Goal: Navigation & Orientation: Understand site structure

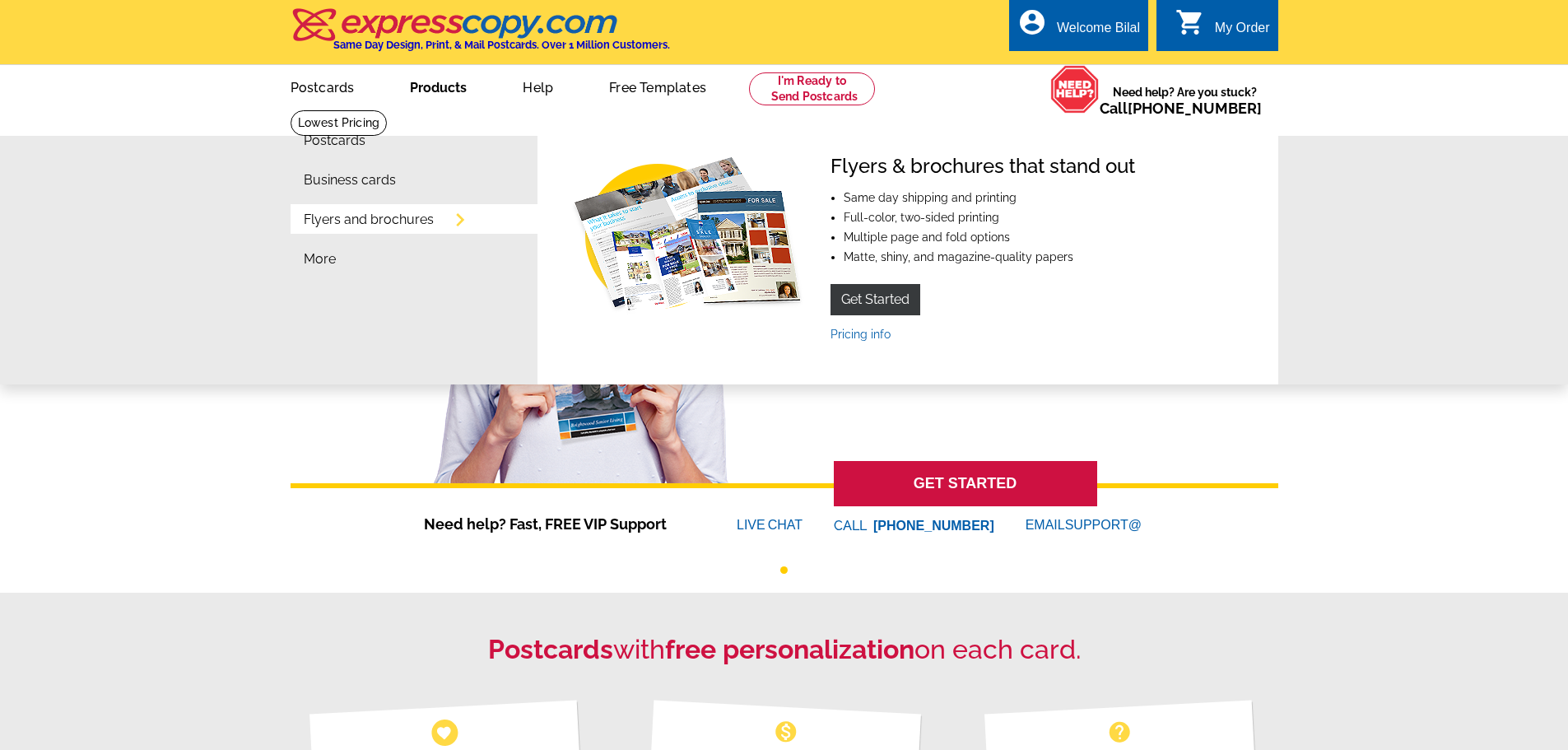
click at [443, 93] on link "Products" at bounding box center [437, 85] width 109 height 39
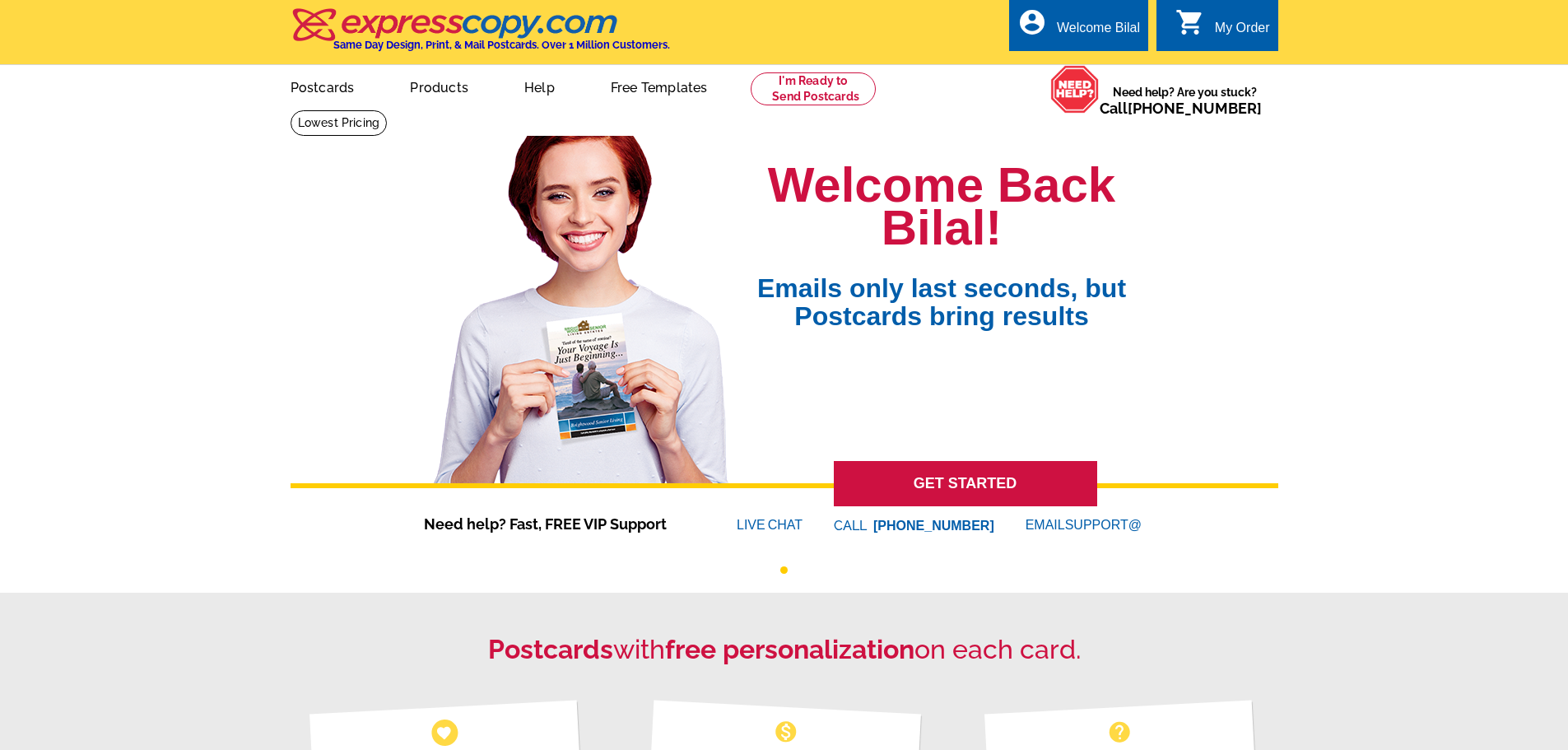
click at [439, 89] on link "Products" at bounding box center [438, 85] width 111 height 39
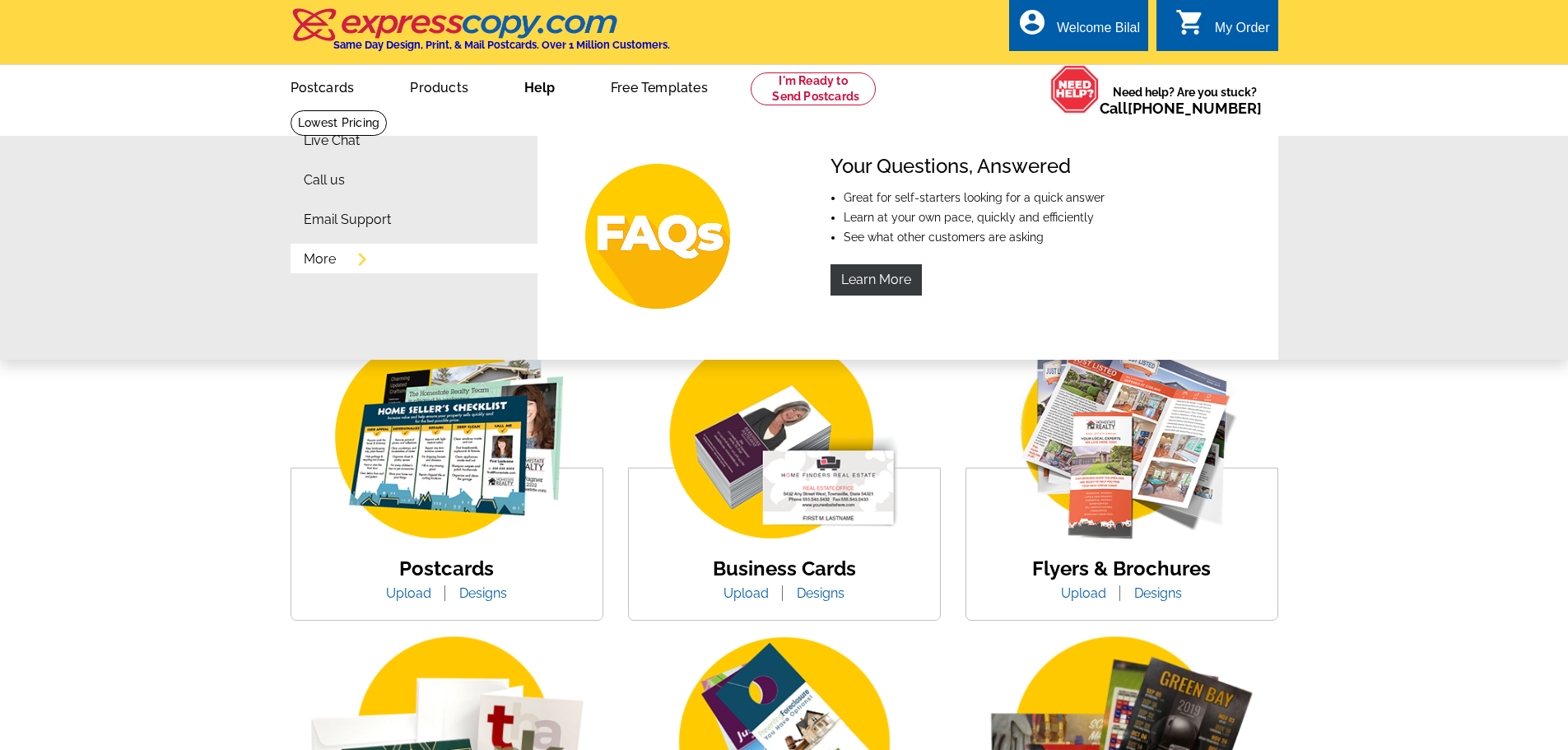
click at [336, 259] on link "More" at bounding box center [320, 259] width 32 height 13
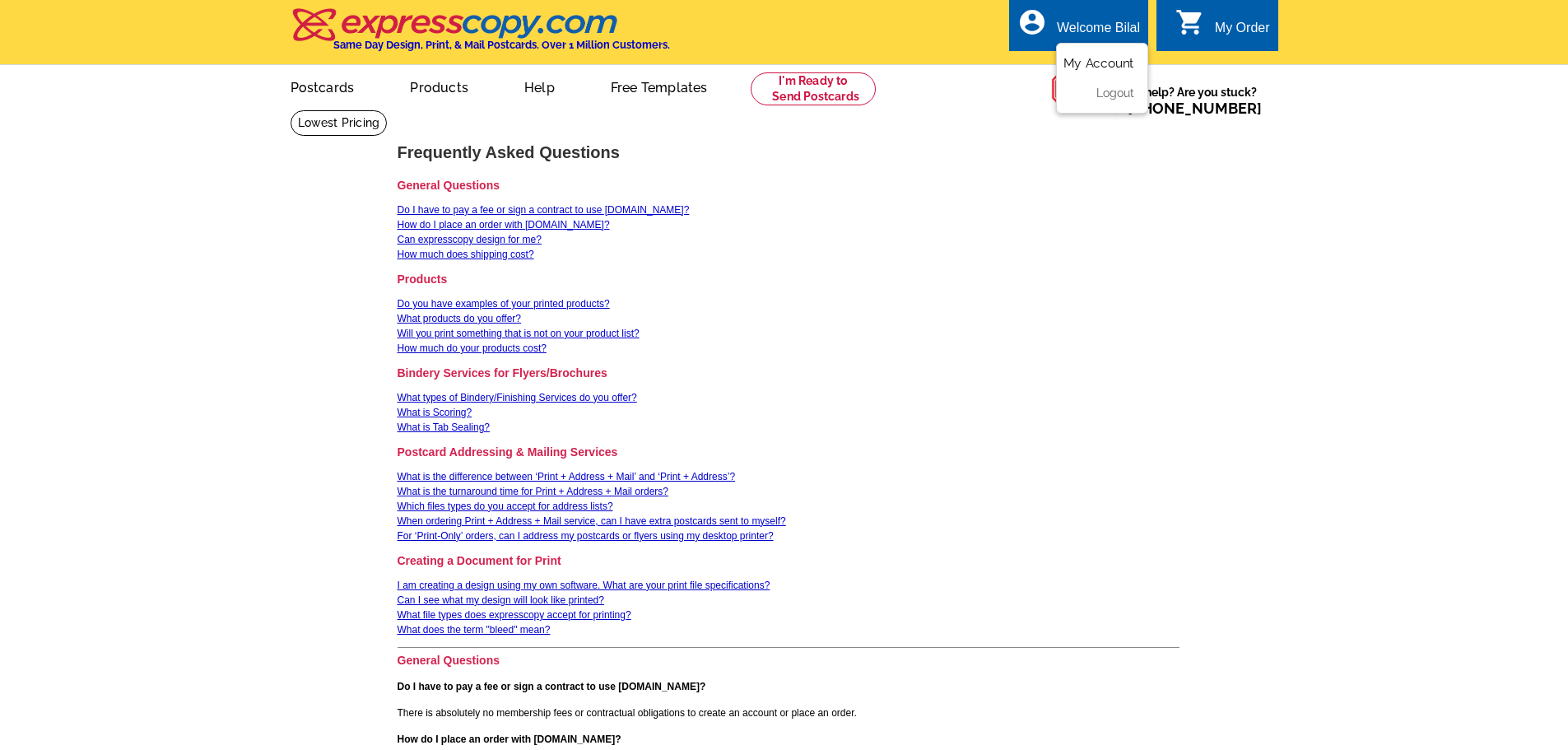
click at [1101, 59] on link "My Account" at bounding box center [1098, 64] width 71 height 15
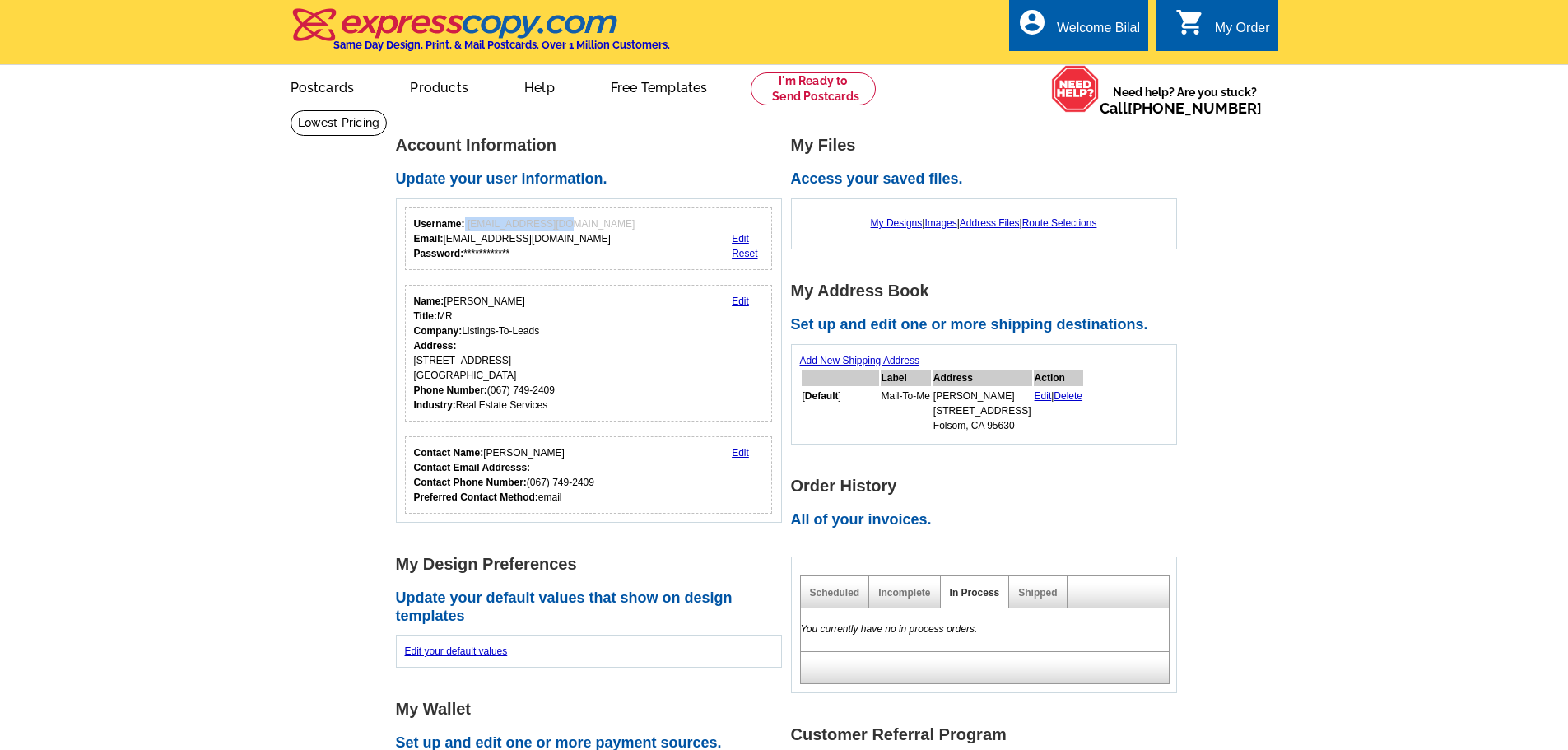
drag, startPoint x: 465, startPoint y: 221, endPoint x: 544, endPoint y: 221, distance: 79.0
click at [544, 221] on div "**********" at bounding box center [525, 238] width 221 height 45
drag, startPoint x: 426, startPoint y: 298, endPoint x: 487, endPoint y: 294, distance: 61.1
click at [487, 294] on div "Name: Bilal Ararou Title: MR Company: Listings-To-Leads Address: 88 Fairground …" at bounding box center [589, 353] width 368 height 137
drag, startPoint x: 452, startPoint y: 317, endPoint x: 463, endPoint y: 315, distance: 11.2
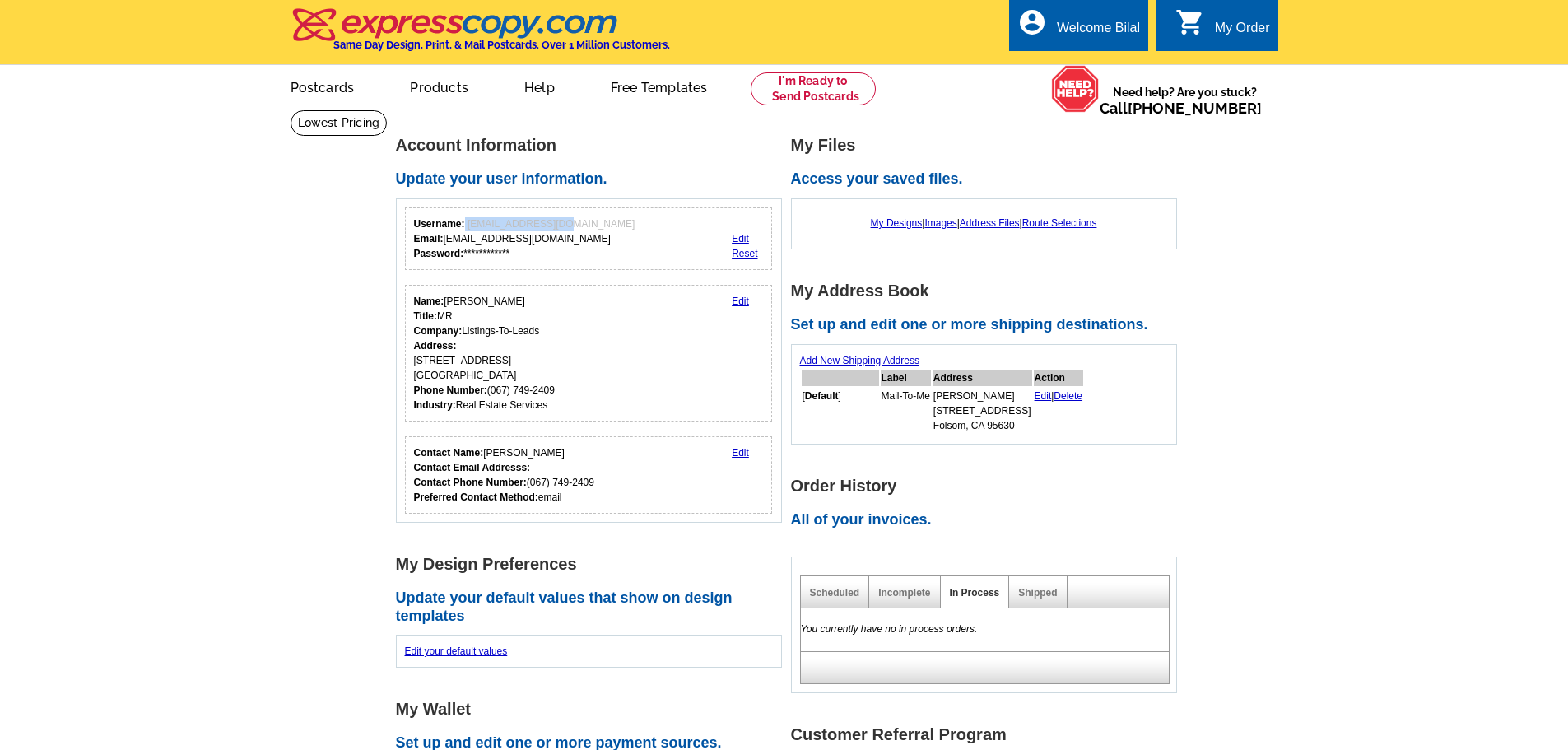
click at [463, 315] on div "Name: Bilal Ararou Title: MR Company: Listings-To-Leads Address: 88 Fairground …" at bounding box center [485, 353] width 140 height 119
drag, startPoint x: 790, startPoint y: 296, endPoint x: 941, endPoint y: 293, distance: 151.0
click at [941, 293] on h1 "My Address Book" at bounding box center [988, 291] width 396 height 17
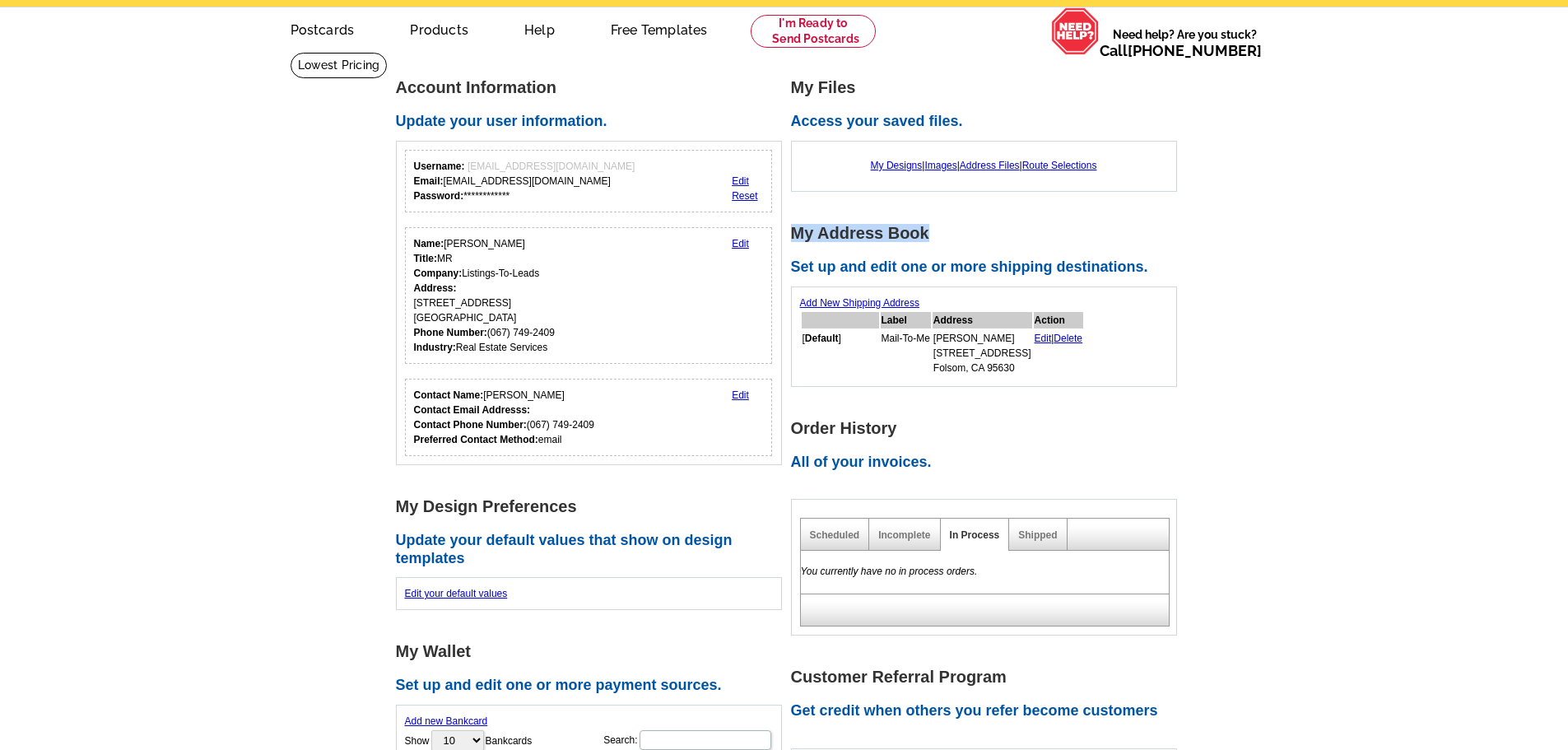
scroll to position [165, 0]
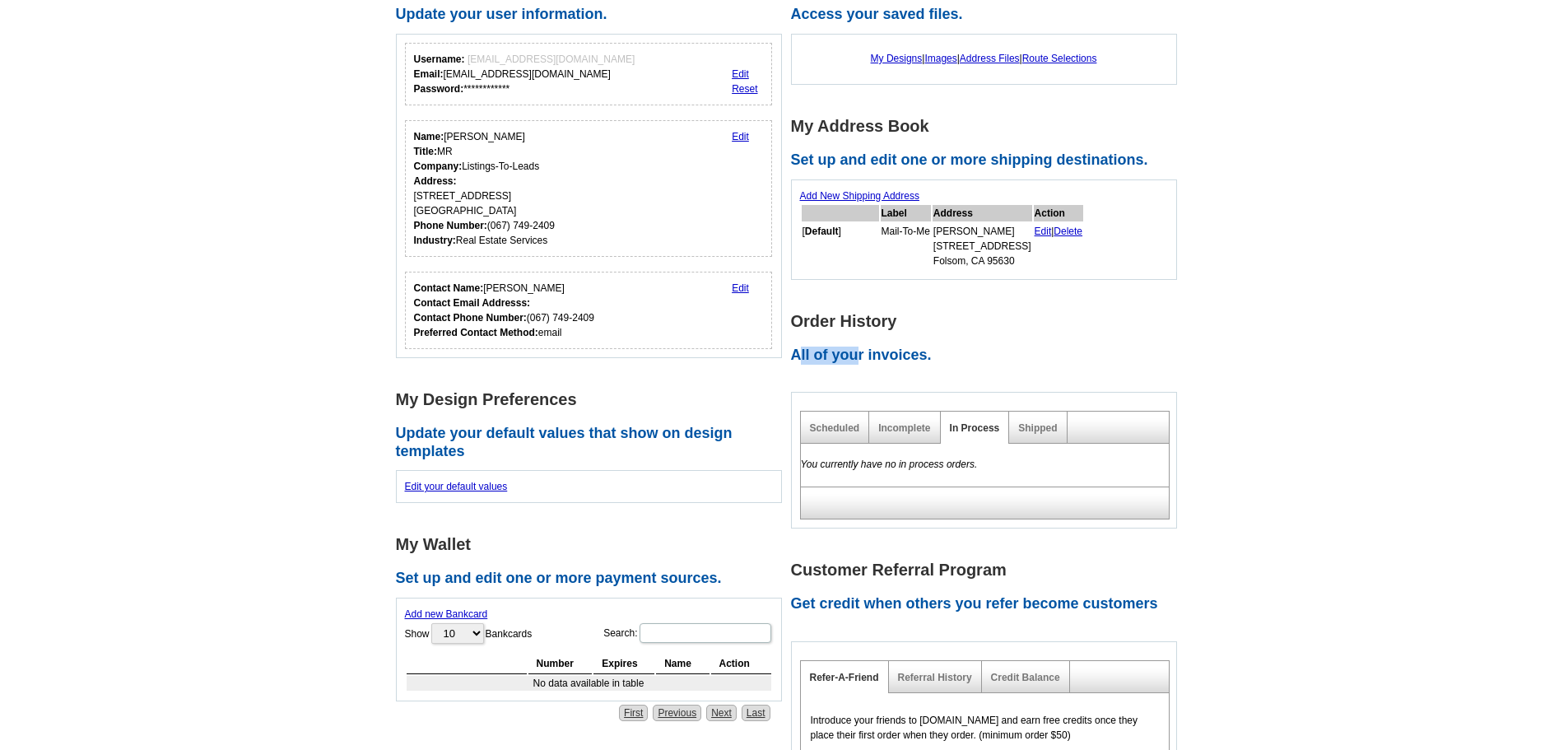
drag, startPoint x: 796, startPoint y: 353, endPoint x: 869, endPoint y: 353, distance: 73.0
click at [869, 353] on h2 "All of your invoices." at bounding box center [988, 355] width 396 height 18
drag, startPoint x: 908, startPoint y: 392, endPoint x: 936, endPoint y: 421, distance: 40.3
click at [925, 410] on div "Order History All of your invoices. Scheduled Incomplete In Process Shipped You…" at bounding box center [988, 421] width 396 height 216
click at [928, 430] on link "Incomplete" at bounding box center [904, 428] width 52 height 11
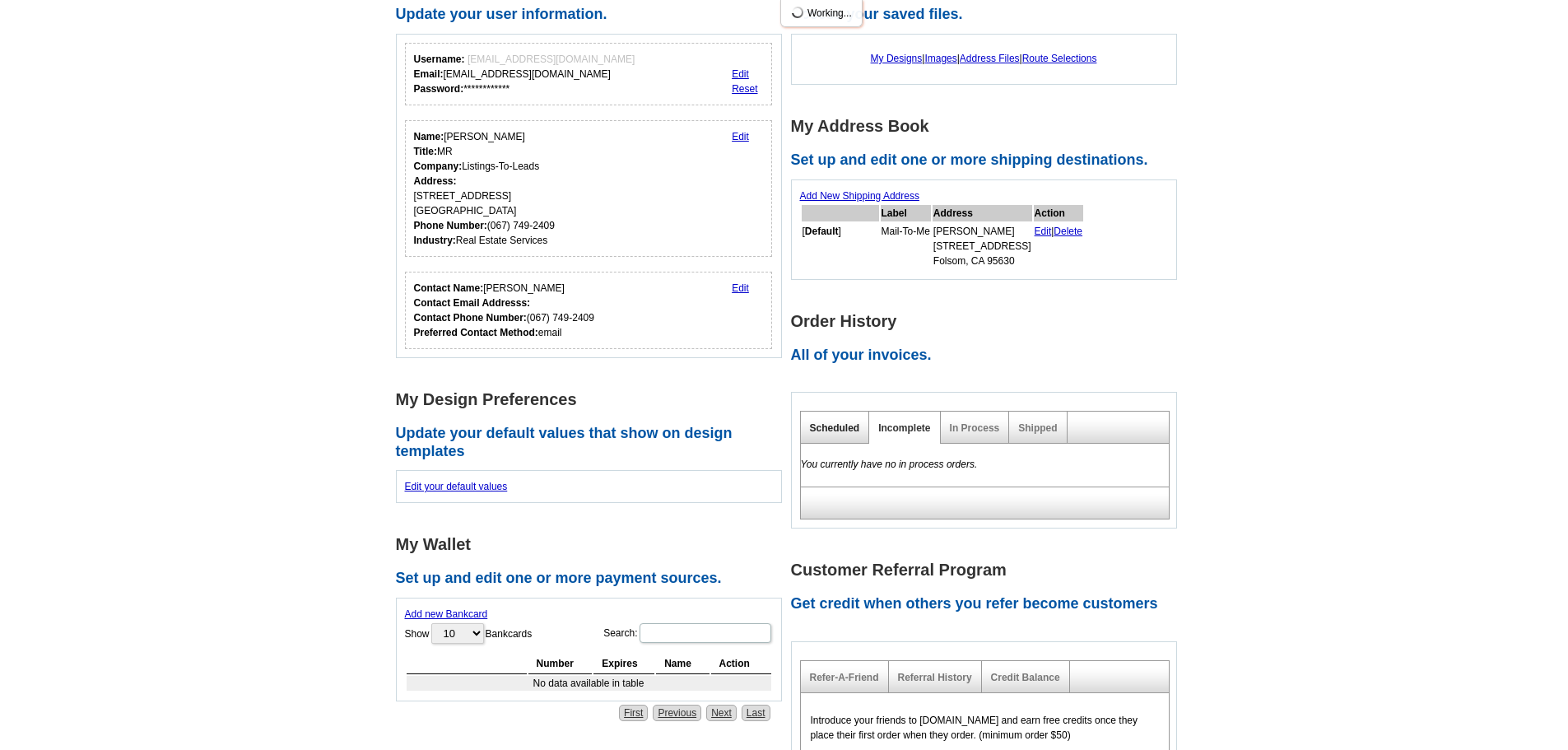
click at [858, 430] on link "Scheduled" at bounding box center [835, 428] width 50 height 11
click at [1023, 430] on link "Shipped" at bounding box center [1038, 428] width 39 height 11
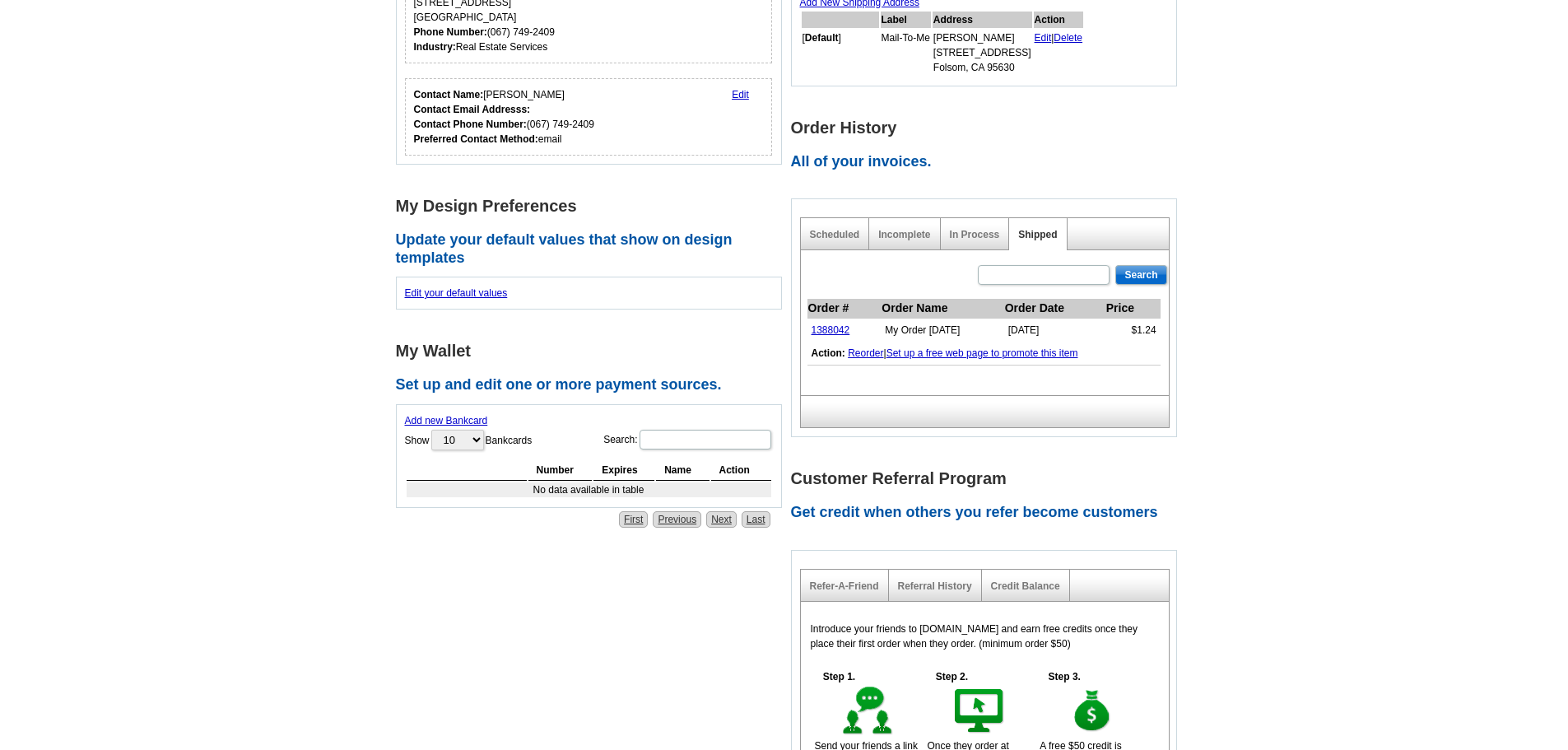
scroll to position [329, 0]
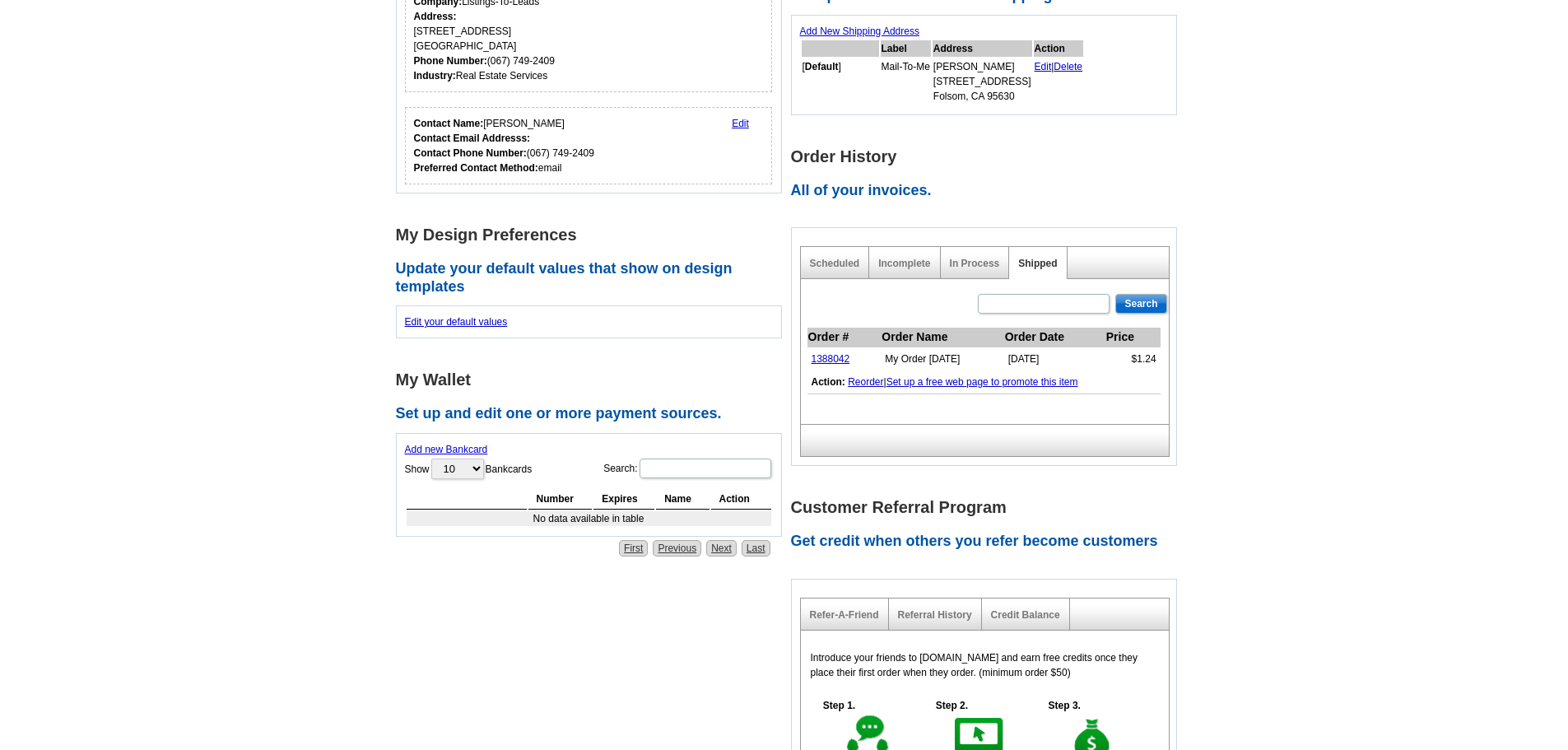
click at [981, 255] on div "In Process" at bounding box center [975, 263] width 69 height 32
click at [968, 267] on link "In Process" at bounding box center [975, 264] width 50 height 11
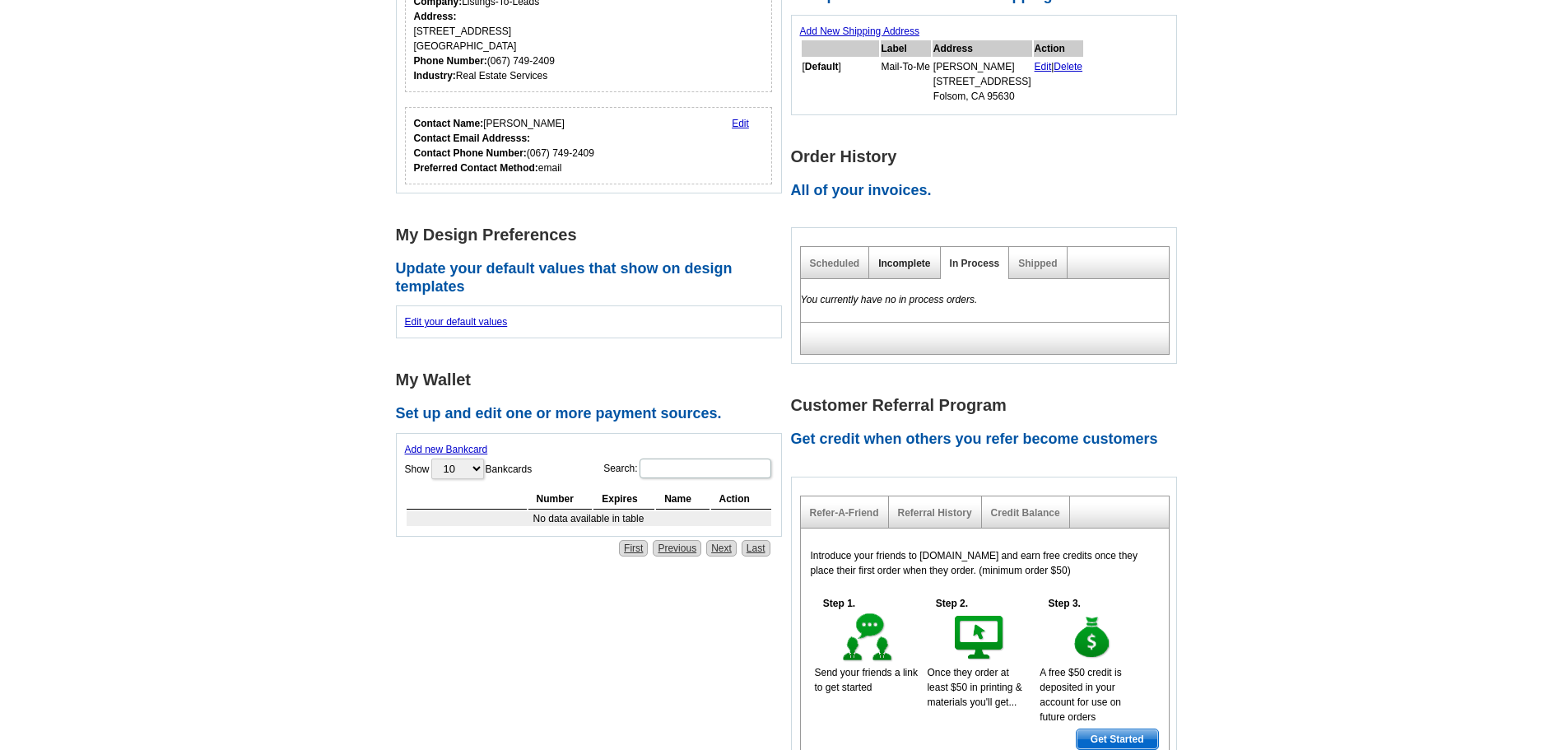
click at [913, 269] on link "Incomplete" at bounding box center [904, 264] width 52 height 11
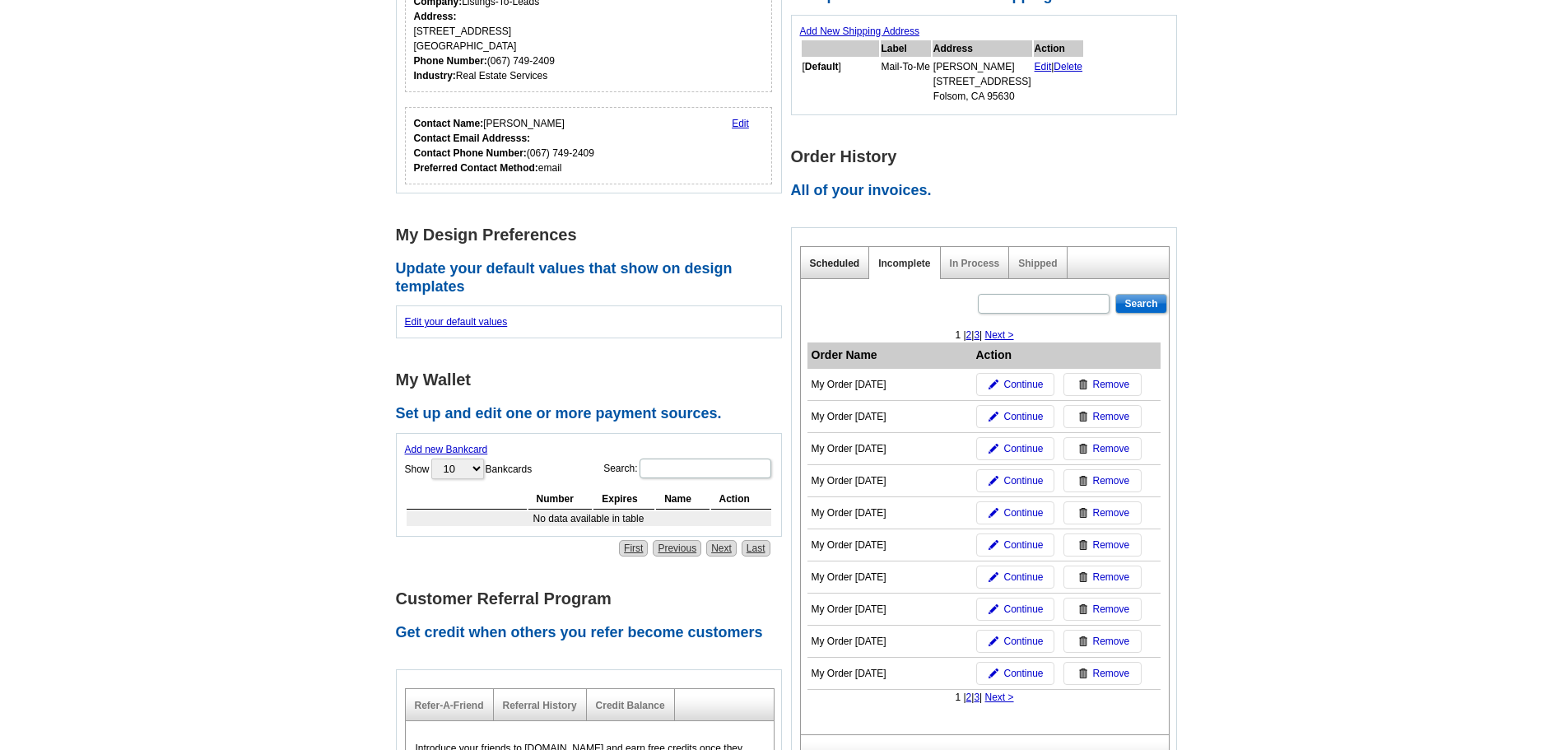
click at [844, 267] on link "Scheduled" at bounding box center [835, 264] width 50 height 11
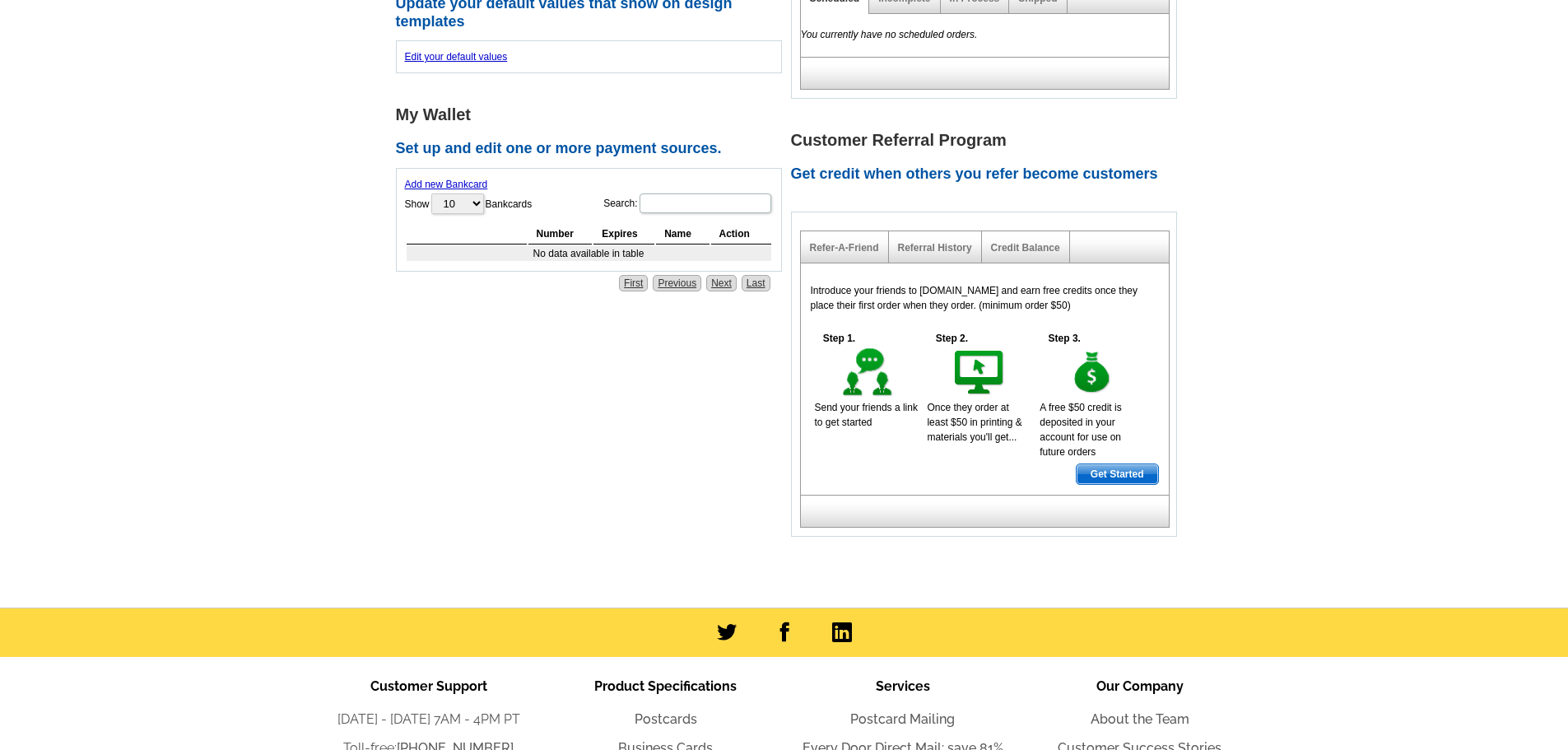
scroll to position [558, 0]
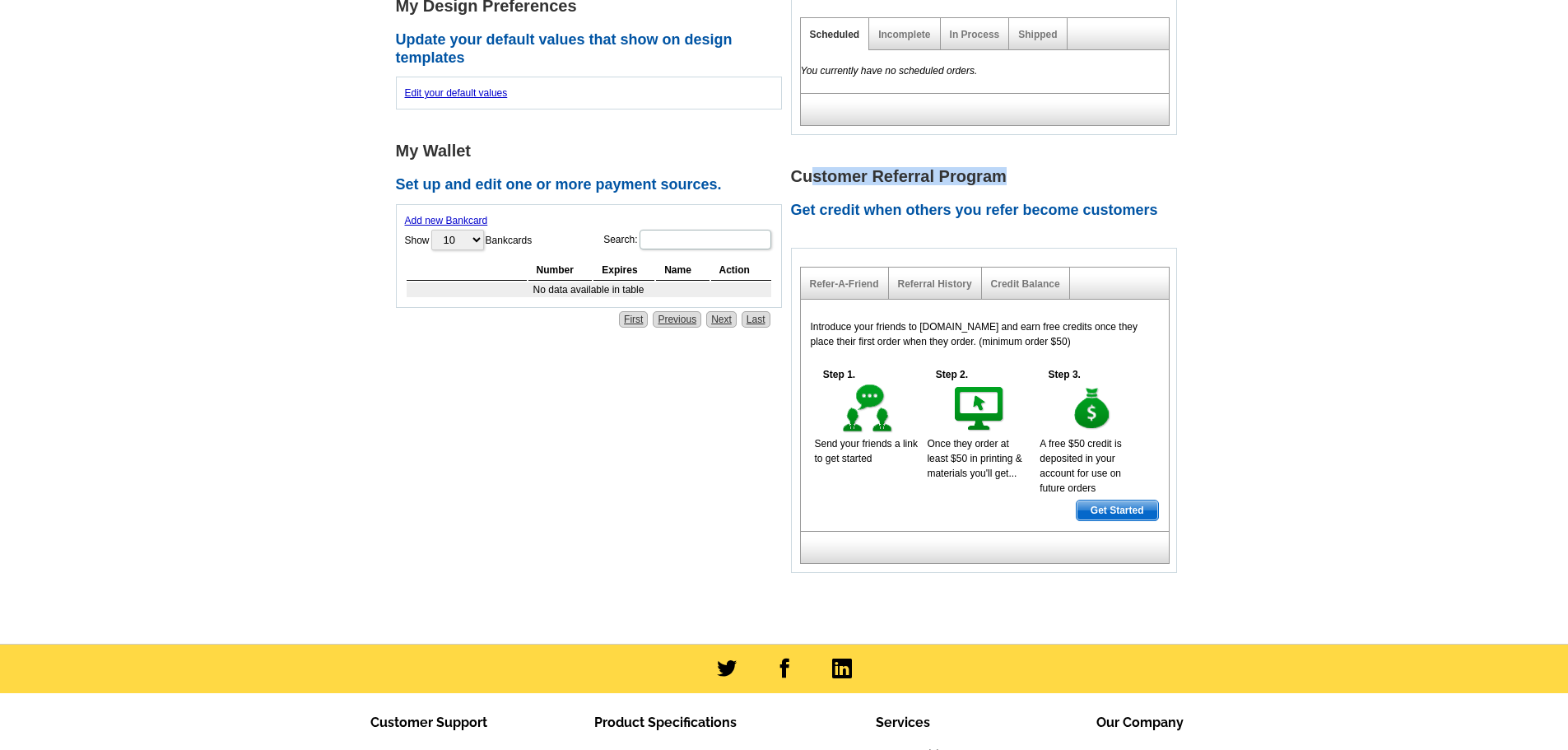
drag, startPoint x: 810, startPoint y: 177, endPoint x: 1000, endPoint y: 174, distance: 190.0
click at [1000, 174] on h1 "Customer Referral Program" at bounding box center [988, 176] width 396 height 17
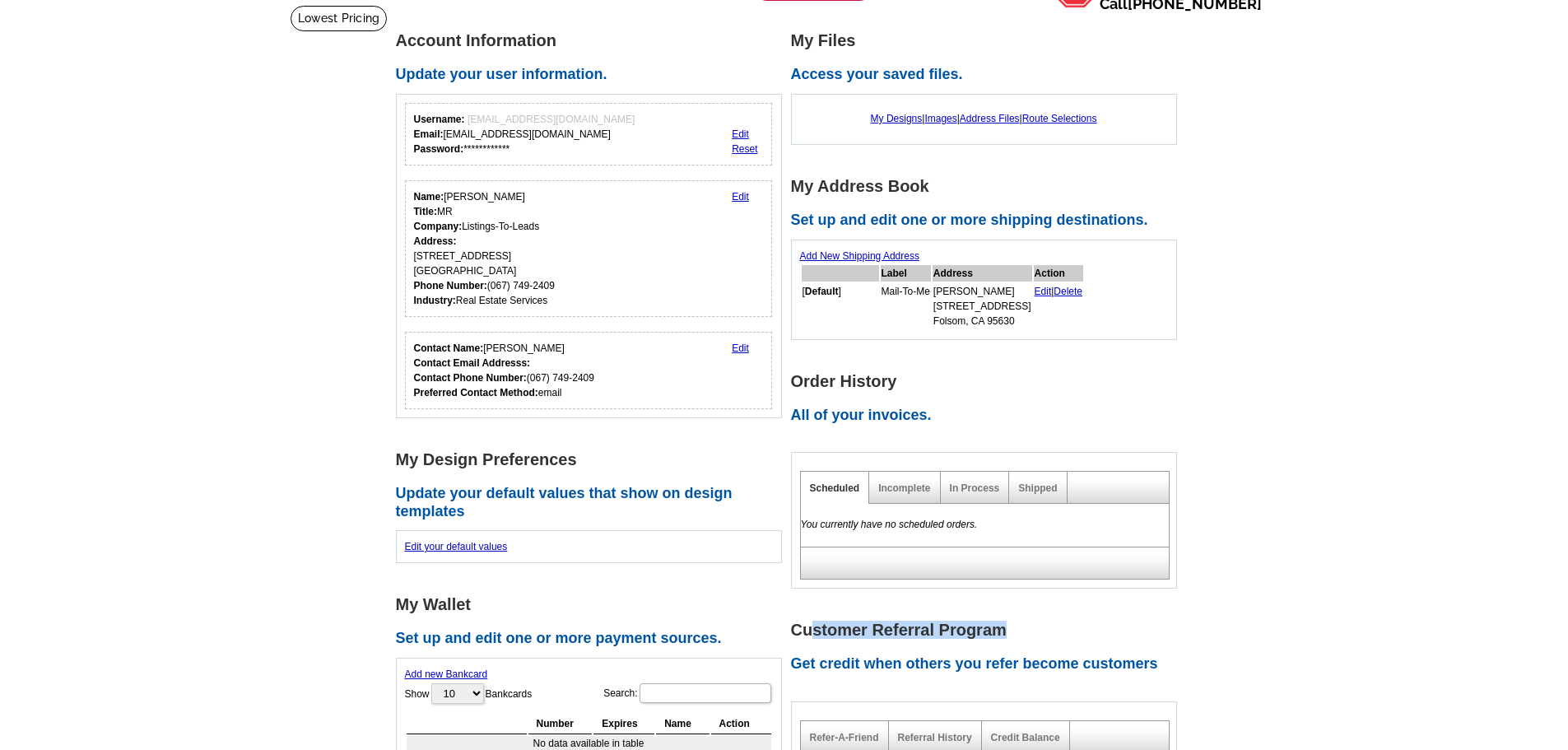
scroll to position [165, 0]
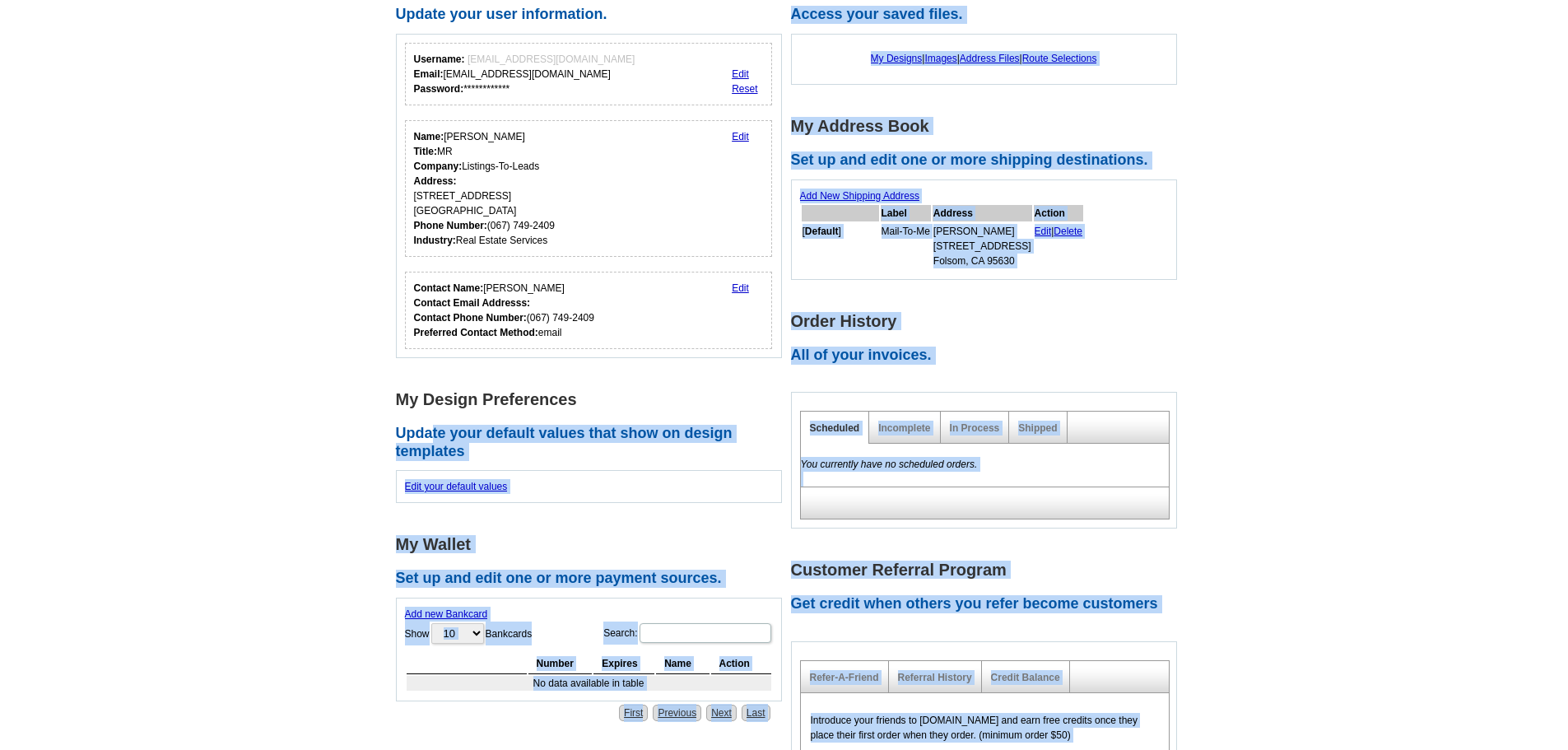
drag, startPoint x: 385, startPoint y: 430, endPoint x: 434, endPoint y: 429, distance: 49.0
click at [434, 429] on main "**********" at bounding box center [784, 490] width 1568 height 1091
click at [169, 517] on main "**********" at bounding box center [784, 490] width 1568 height 1091
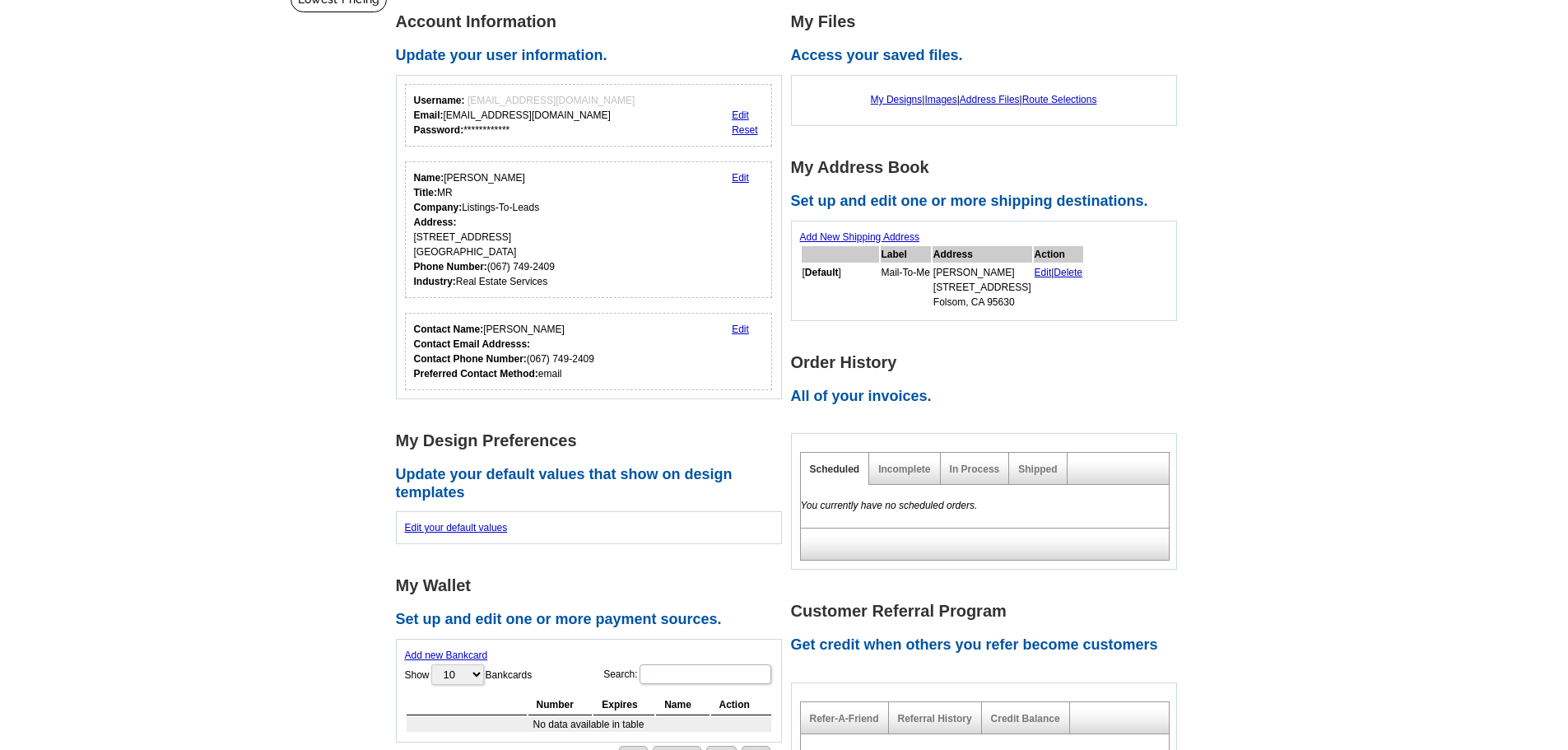
scroll to position [0, 0]
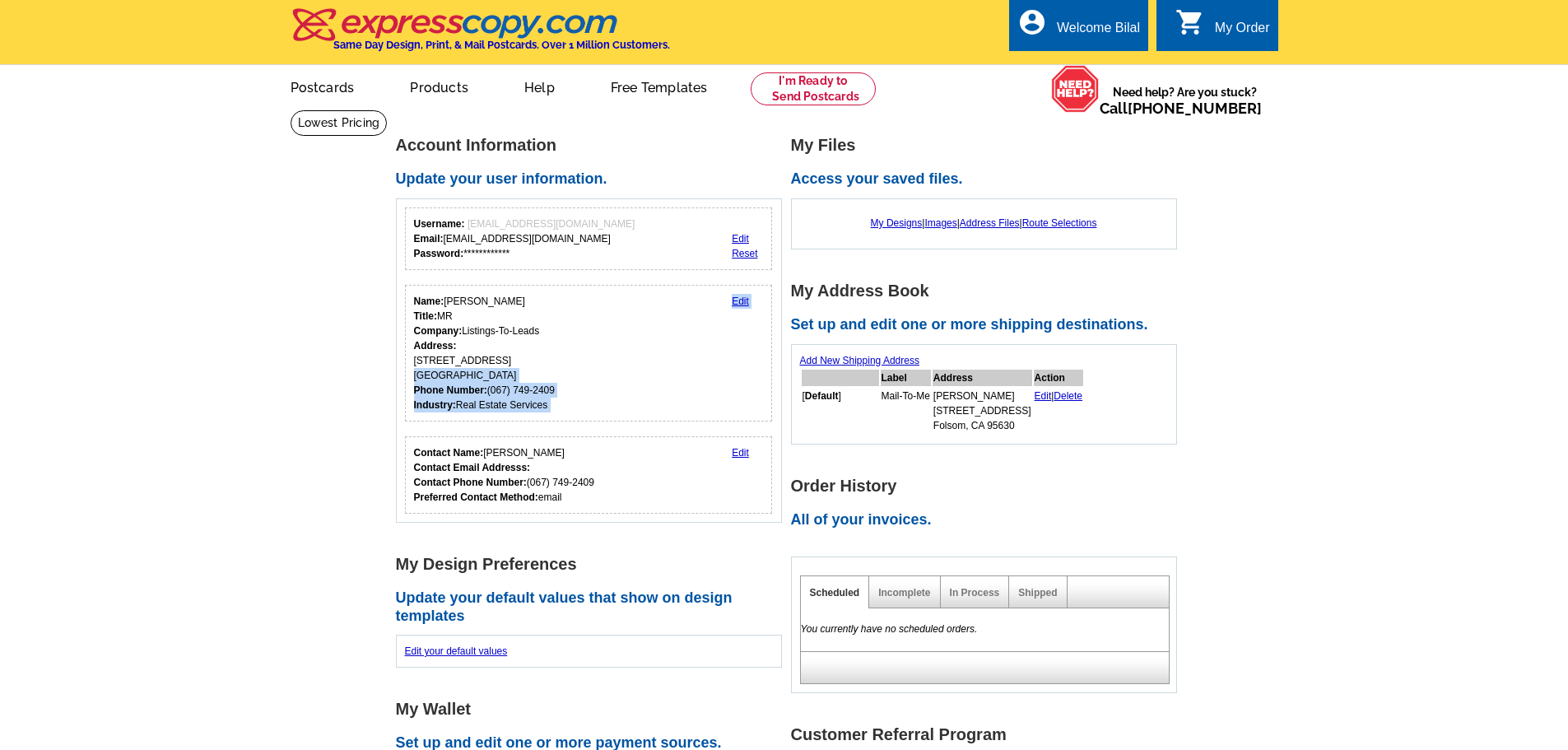
drag, startPoint x: 413, startPoint y: 373, endPoint x: 526, endPoint y: 381, distance: 113.3
click at [526, 381] on div "Name: Bilal Ararou Title: MR Company: Listings-To-Leads Address: 88 Fairground …" at bounding box center [589, 353] width 368 height 137
click at [569, 389] on div "Name: Bilal Ararou Title: MR Company: Listings-To-Leads Address: 88 Fairground …" at bounding box center [589, 353] width 368 height 137
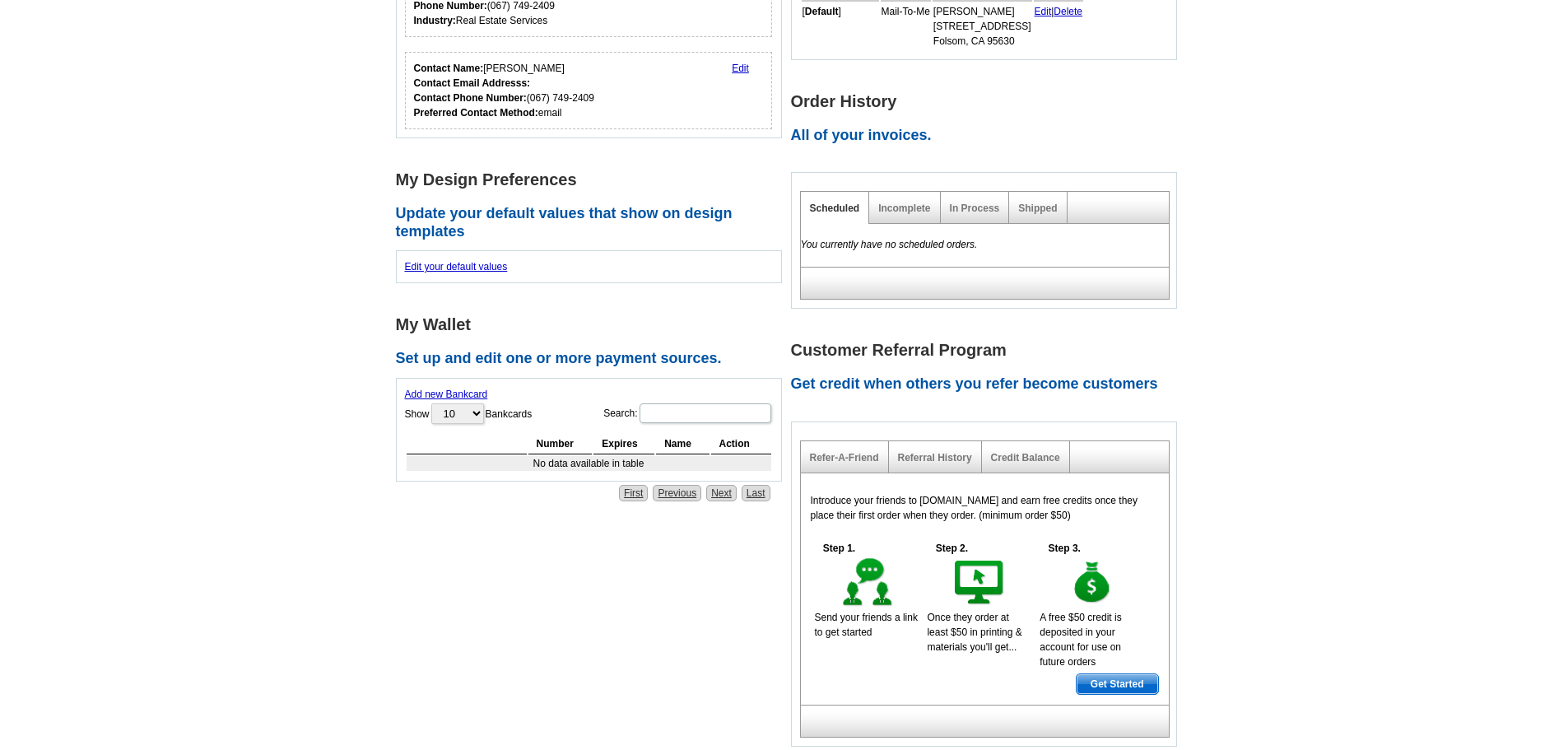
scroll to position [412, 0]
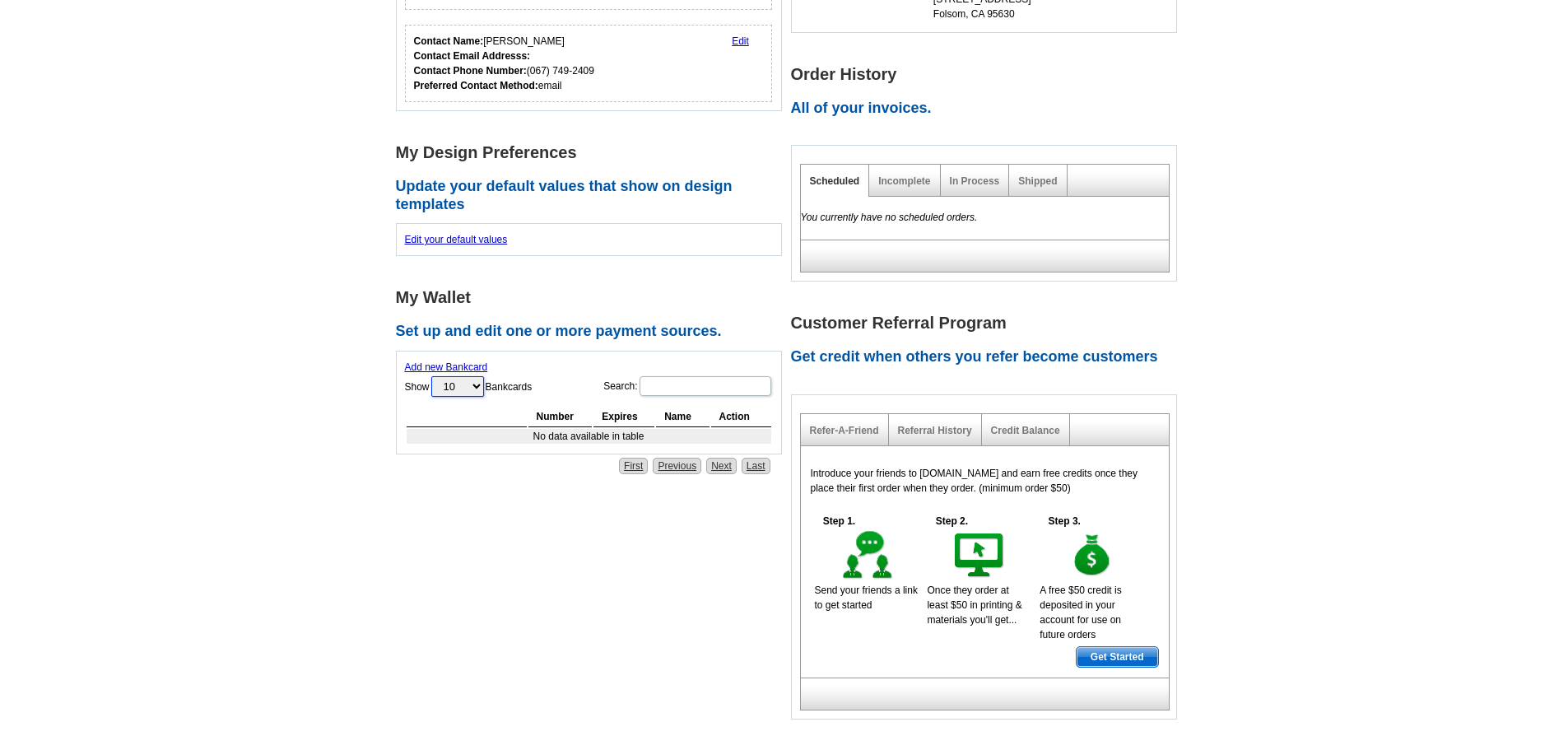
click at [459, 393] on select "10 25 50 100" at bounding box center [458, 387] width 53 height 21
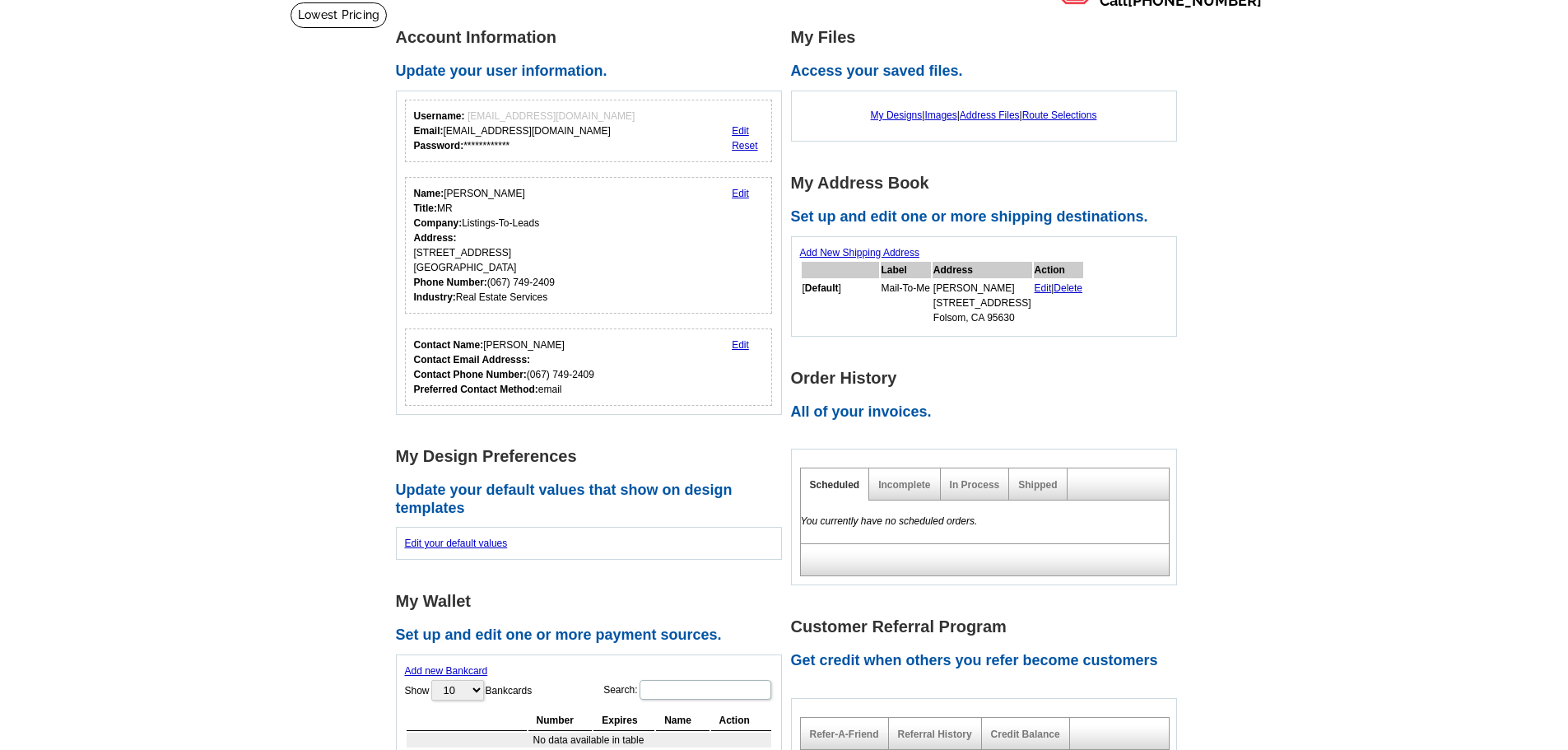
scroll to position [0, 0]
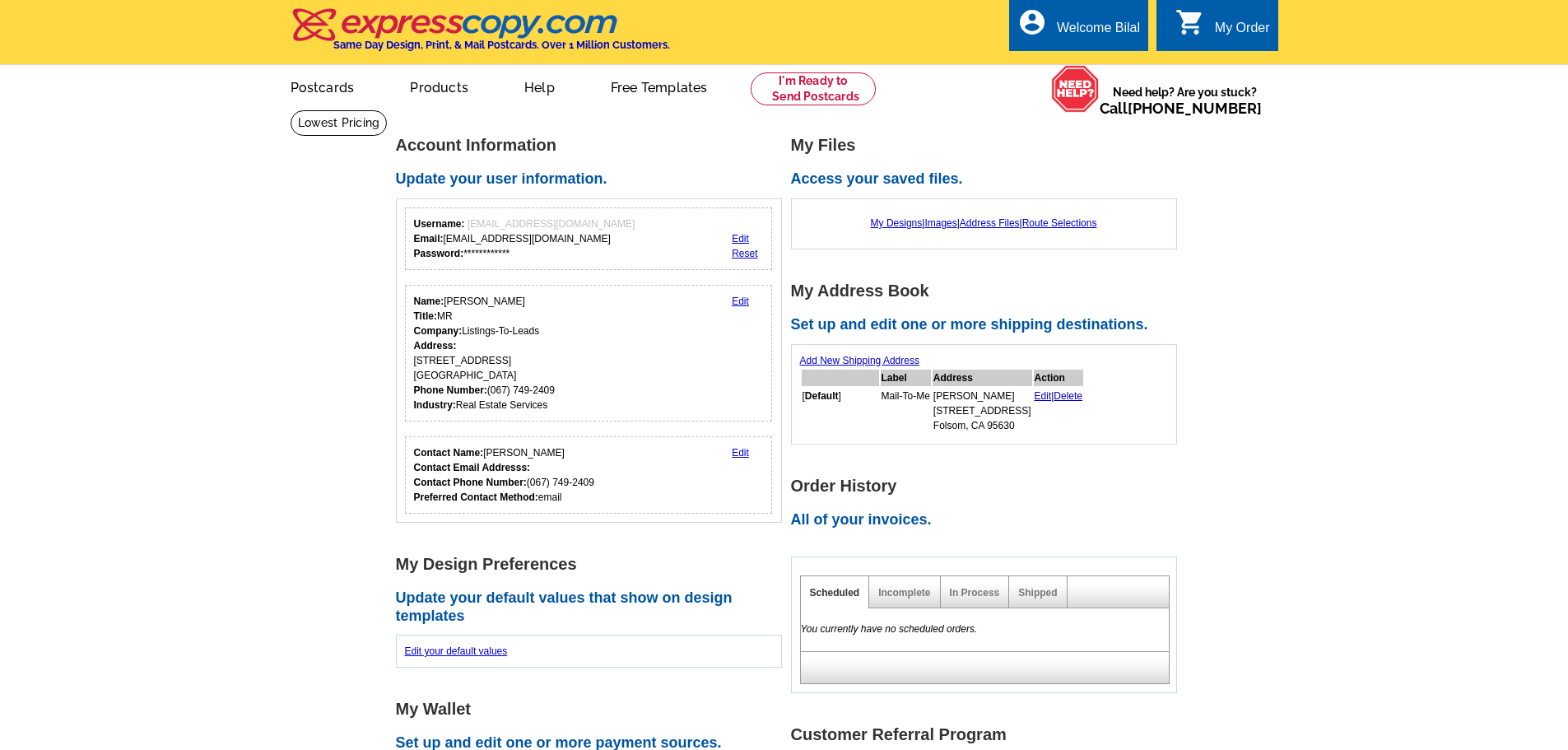
click at [651, 47] on h4 "Same Day Design, Print, & Mail Postcards. Over 1 Million Customers." at bounding box center [502, 45] width 337 height 12
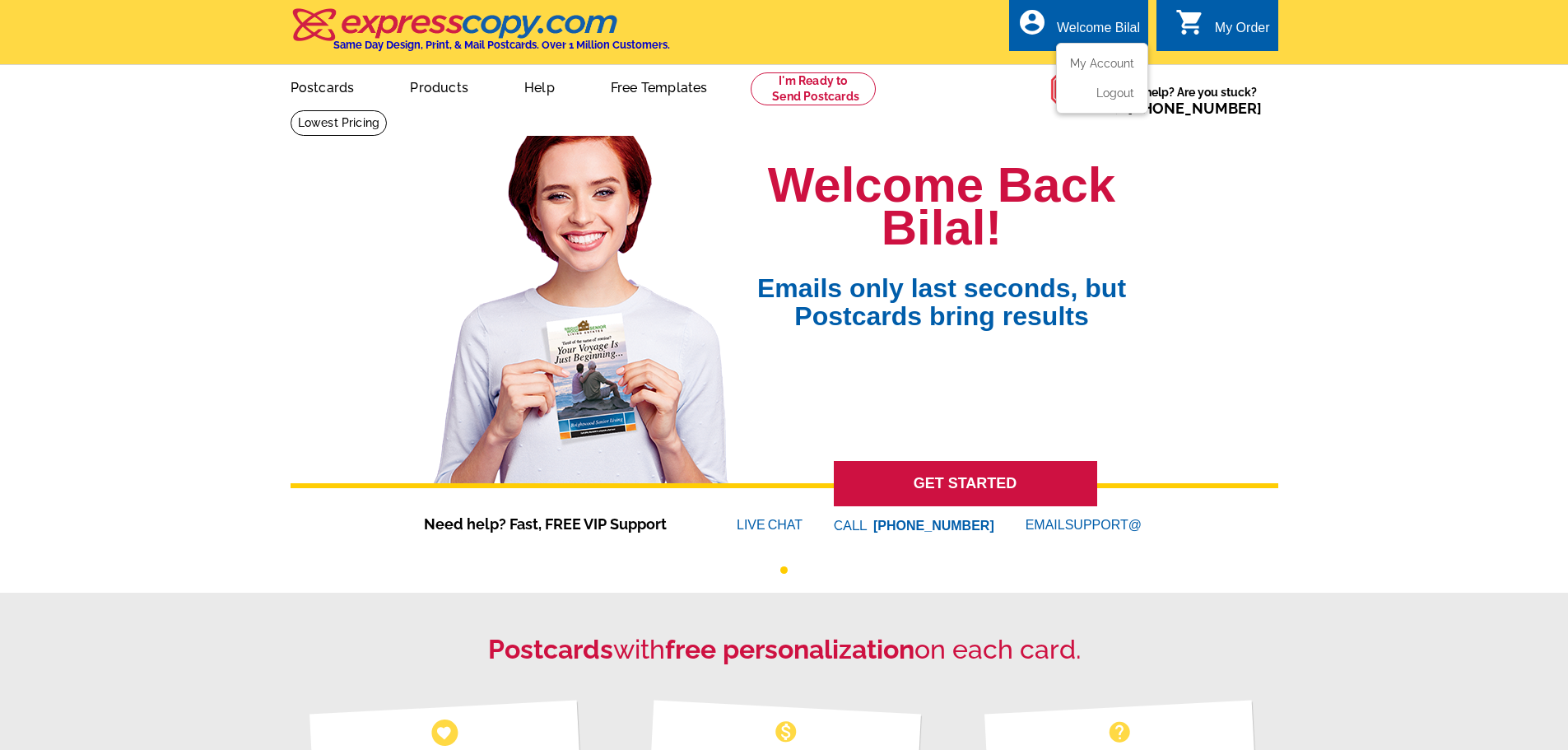
click at [1034, 16] on icon "account_circle" at bounding box center [1032, 22] width 29 height 29
click at [926, 21] on div "local_phone Same Day Design, Print, & Mail Postcards. Over 1 Million Customers.…" at bounding box center [784, 33] width 988 height 62
click at [1239, 39] on div "My Order" at bounding box center [1243, 32] width 55 height 23
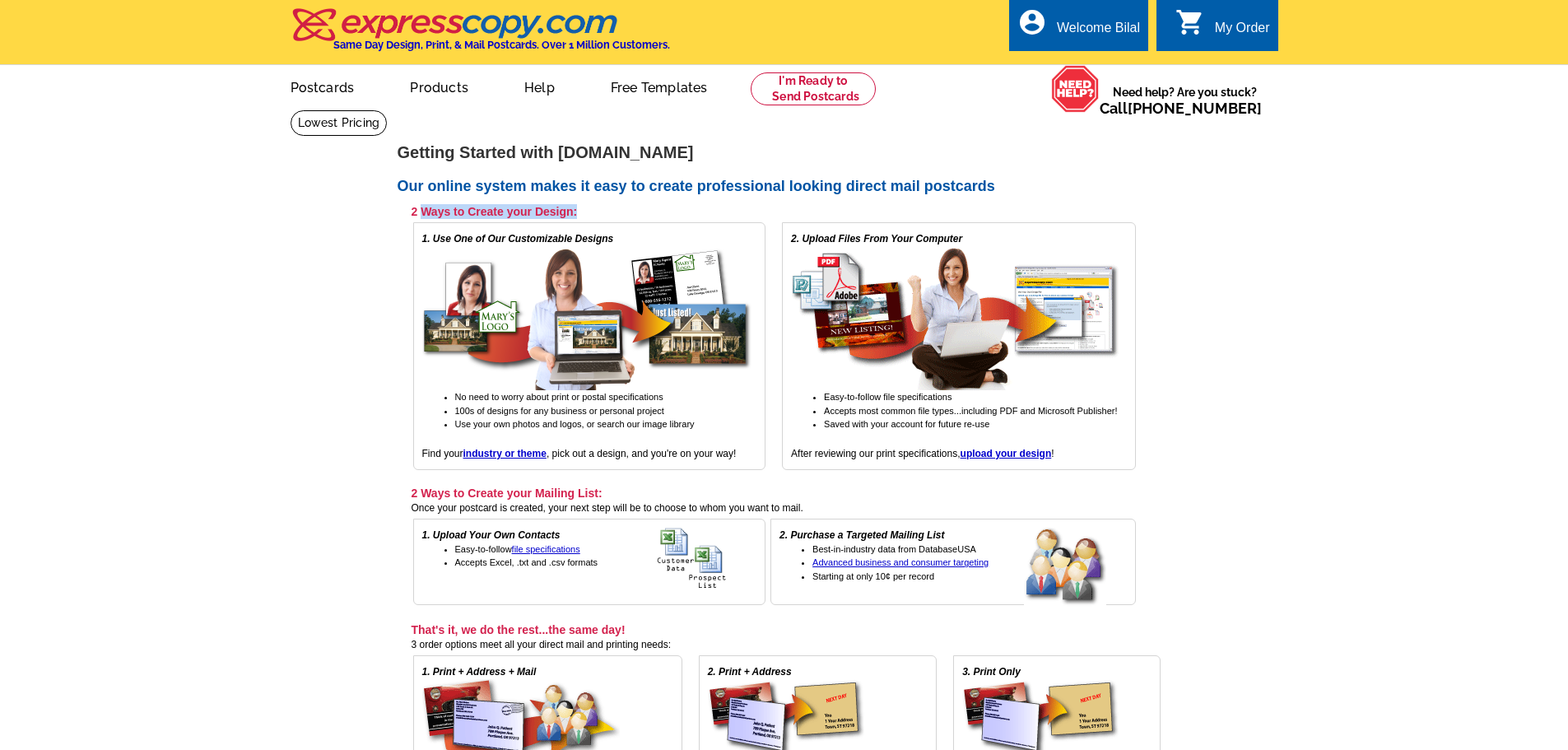
drag, startPoint x: 425, startPoint y: 212, endPoint x: 590, endPoint y: 210, distance: 165.0
click at [590, 210] on h3 "2 Ways to Create your Design:" at bounding box center [774, 211] width 725 height 15
drag, startPoint x: 407, startPoint y: 150, endPoint x: 710, endPoint y: 153, distance: 303.0
click at [710, 153] on h1 "Getting Started with [DOMAIN_NAME]" at bounding box center [784, 153] width 774 height 17
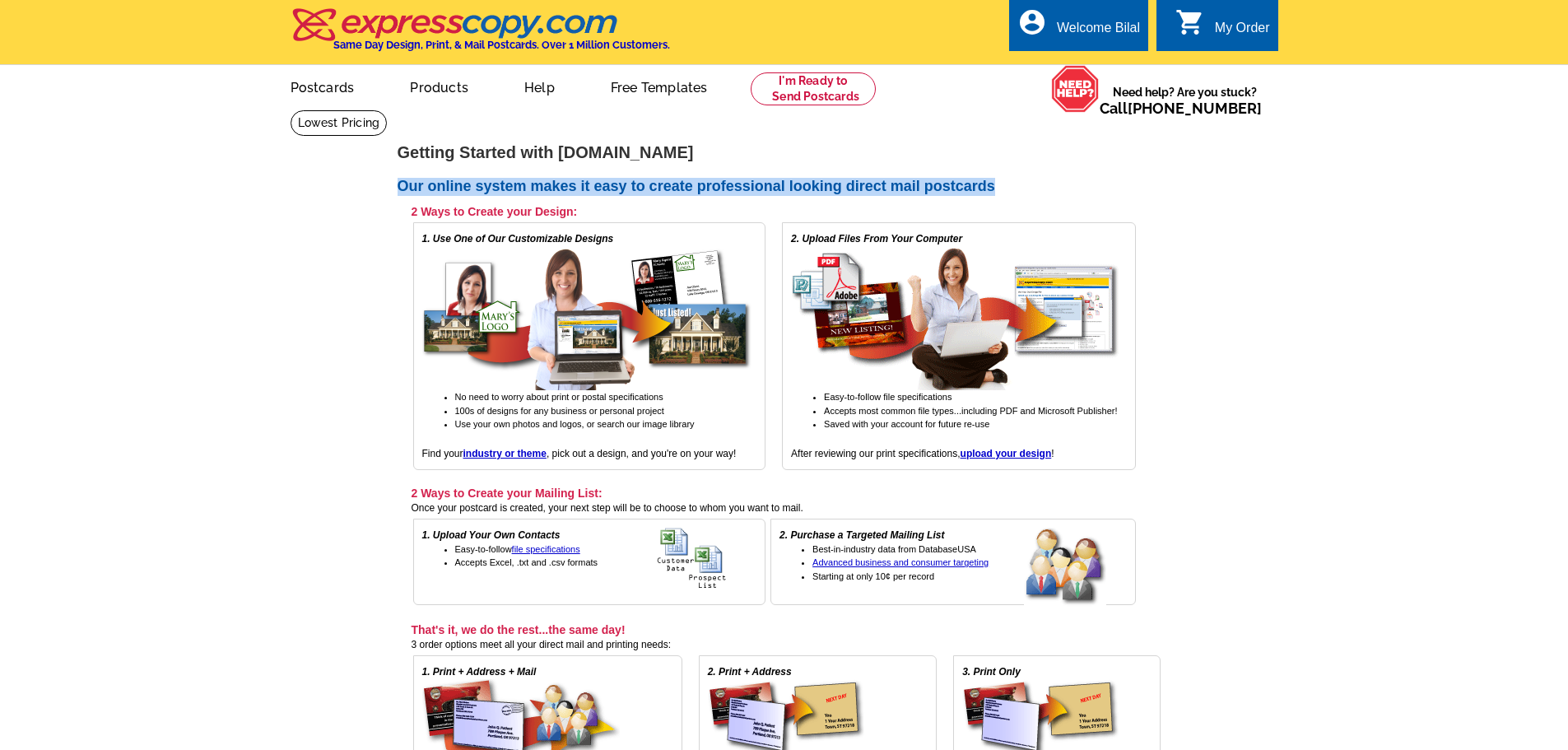
drag, startPoint x: 380, startPoint y: 182, endPoint x: 1038, endPoint y: 190, distance: 658.0
click at [1038, 190] on main "[DOMAIN_NAME] > Getting Started Getting Started with [DOMAIN_NAME] Our online s…" at bounding box center [784, 517] width 1568 height 816
drag, startPoint x: 401, startPoint y: 153, endPoint x: 1050, endPoint y: 181, distance: 649.6
click at [1050, 181] on div "Getting Started with [DOMAIN_NAME] Our online system makes it easy to create pr…" at bounding box center [784, 527] width 790 height 767
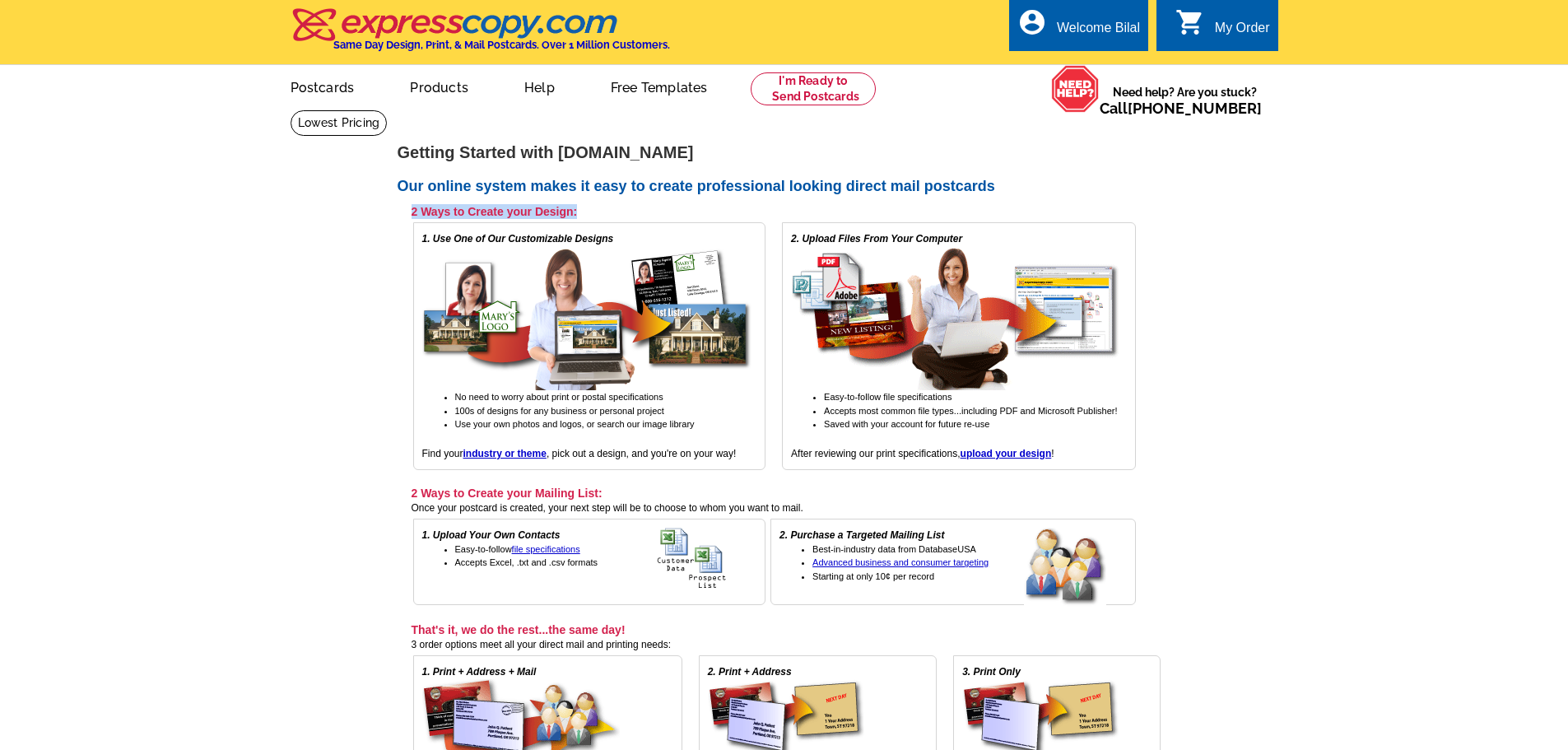
drag, startPoint x: 471, startPoint y: 215, endPoint x: 611, endPoint y: 216, distance: 140.0
click at [611, 216] on td "2 Ways to Create your Design:" at bounding box center [768, 210] width 738 height 16
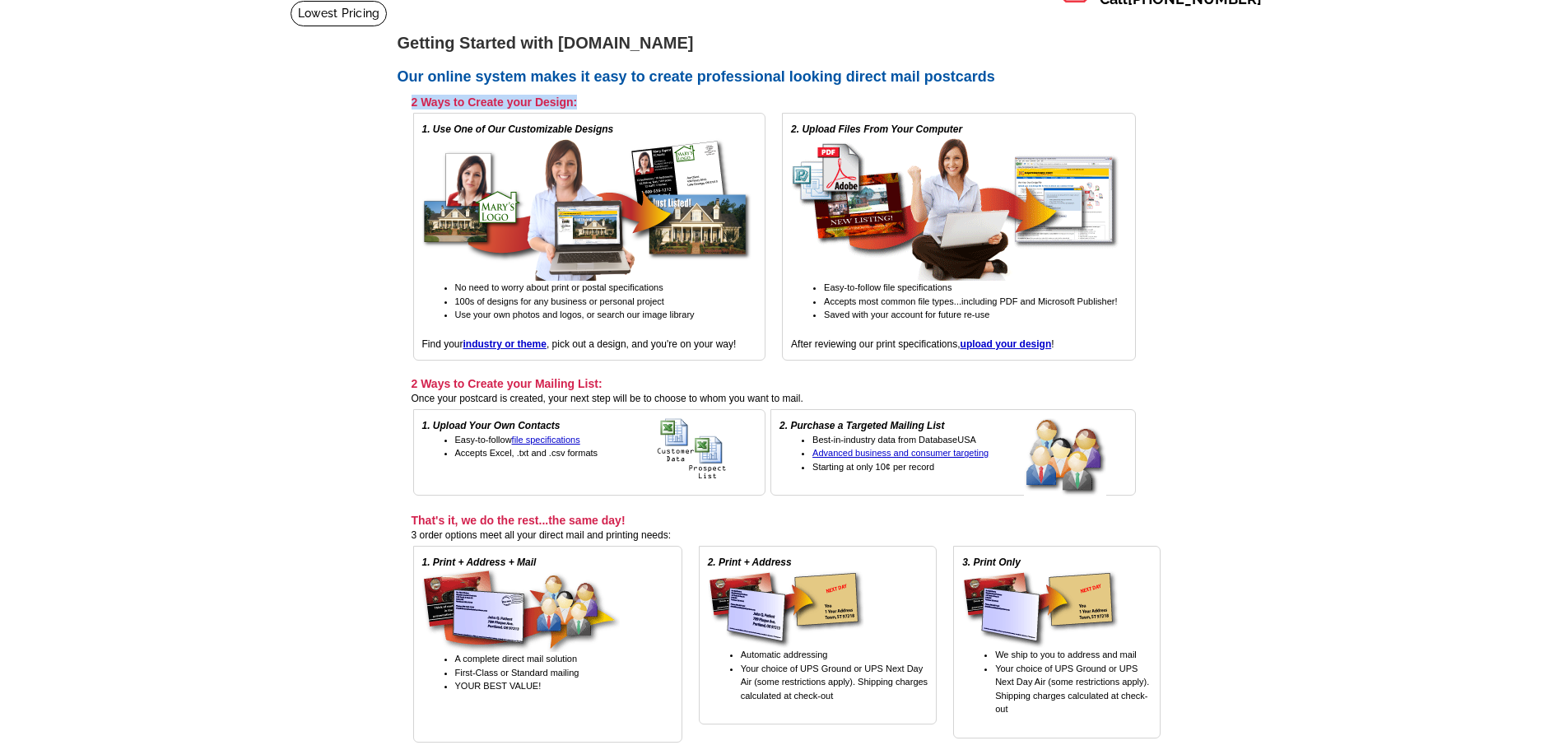
scroll to position [329, 0]
